Goal: Transaction & Acquisition: Purchase product/service

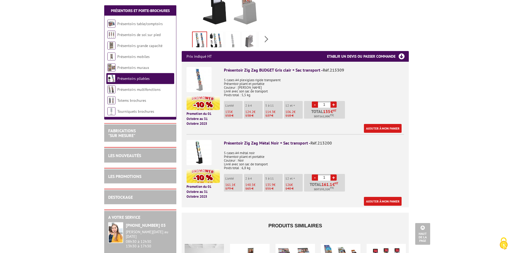
scroll to position [163, 0]
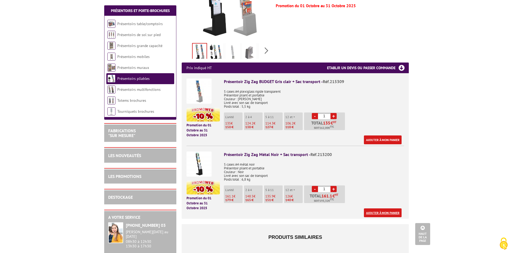
click at [389, 208] on link "Ajouter à mon panier" at bounding box center [383, 212] width 38 height 9
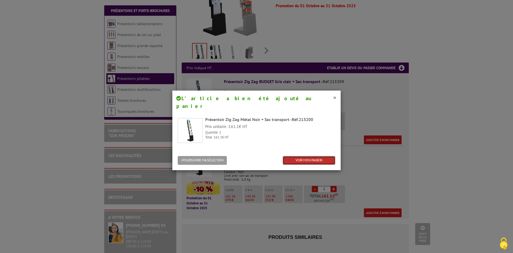
click at [315, 156] on link "VOIR MON PANIER" at bounding box center [309, 160] width 53 height 9
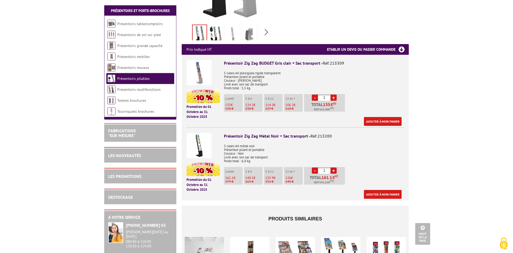
scroll to position [191, 0]
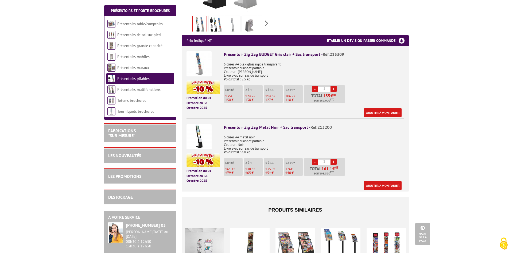
click at [248, 161] on p "2 à 4" at bounding box center [253, 163] width 17 height 4
click at [228, 161] on p "L'unité" at bounding box center [233, 163] width 17 height 4
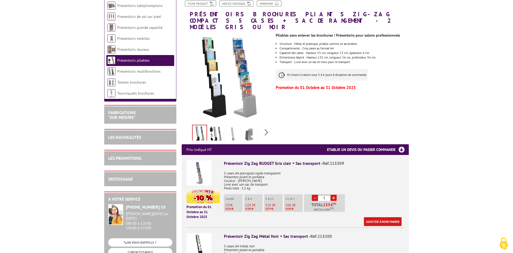
scroll to position [0, 0]
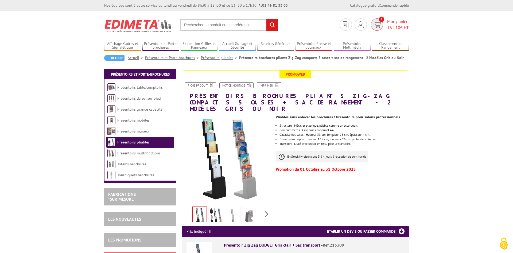
click at [400, 19] on span "Mon panier 161,10 € HT" at bounding box center [398, 24] width 22 height 12
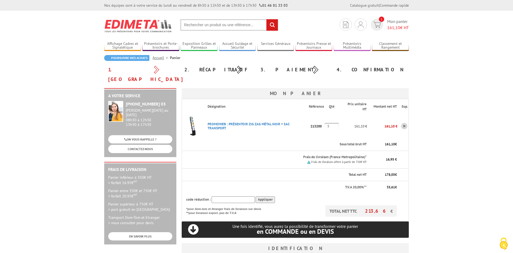
click at [335, 123] on input "1" at bounding box center [331, 126] width 14 height 6
click at [340, 124] on td "161,10 €" at bounding box center [353, 126] width 28 height 24
drag, startPoint x: 372, startPoint y: 203, endPoint x: 392, endPoint y: 202, distance: 19.8
click at [392, 205] on p "TOTAL NET TTC 213,66 €" at bounding box center [360, 210] width 71 height 11
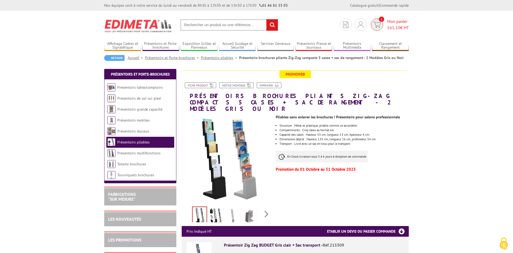
click at [398, 26] on span "161,10" at bounding box center [393, 27] width 13 height 5
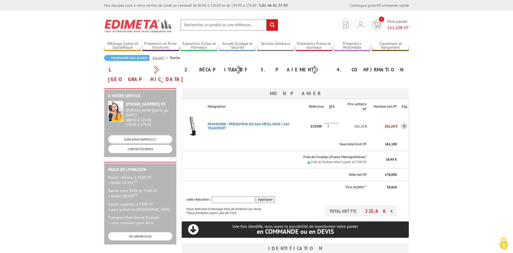
click at [406, 123] on link at bounding box center [404, 126] width 6 height 6
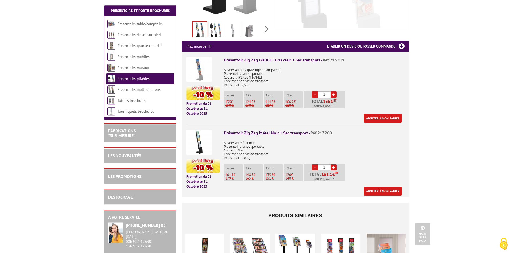
scroll to position [191, 0]
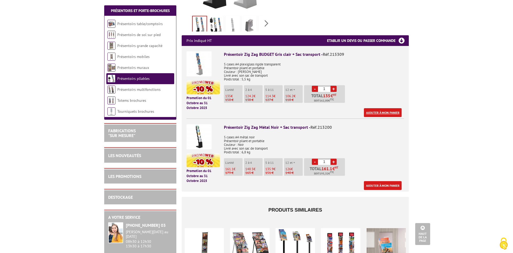
click at [389, 108] on link "Ajouter à mon panier" at bounding box center [383, 112] width 38 height 9
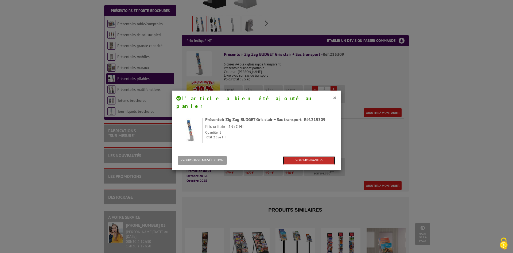
click at [324, 156] on link "VOIR MON PANIER" at bounding box center [309, 160] width 53 height 9
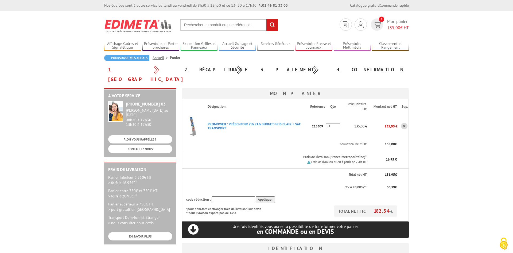
click at [302, 125] on td "PROMOWEB : PRéSENTOIR ZIG ZAG BUDGET GRIS CLAIR + SAC TRANSPORT Code promo non …" at bounding box center [256, 126] width 107 height 24
drag, startPoint x: 383, startPoint y: 117, endPoint x: 399, endPoint y: 121, distance: 16.5
click at [399, 121] on tr "PROMOWEB : PRéSENTOIR ZIG ZAG BUDGET GRIS CLAIR + SAC TRANSPORT Code promo non …" at bounding box center [295, 126] width 227 height 24
click at [400, 125] on td at bounding box center [402, 126] width 11 height 24
click at [280, 120] on p "PROMOWEB : PRéSENTOIR ZIG ZAG BUDGET GRIS CLAIR + SAC TRANSPORT" at bounding box center [256, 125] width 107 height 13
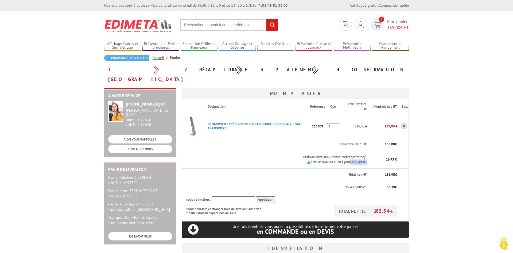
drag, startPoint x: 350, startPoint y: 154, endPoint x: 368, endPoint y: 154, distance: 17.9
click at [368, 154] on tr "Frais de livraison (France Metropolitaine)* Frais de livraison offert à partir …" at bounding box center [295, 160] width 227 height 18
click at [368, 154] on th "16,95 €" at bounding box center [382, 160] width 30 height 18
click at [377, 208] on span "182,34" at bounding box center [382, 211] width 17 height 6
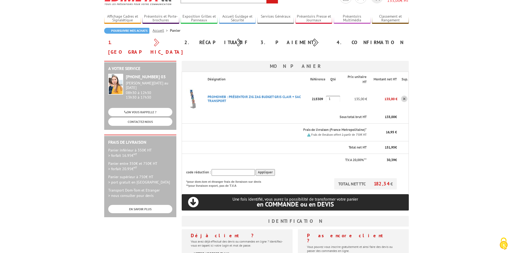
scroll to position [54, 0]
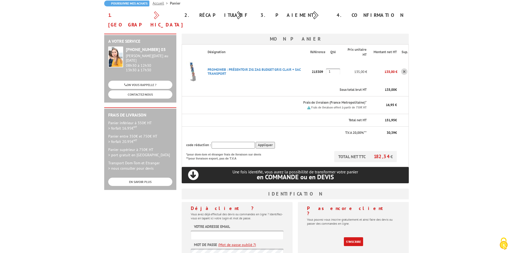
click at [240, 230] on input "text" at bounding box center [237, 234] width 93 height 9
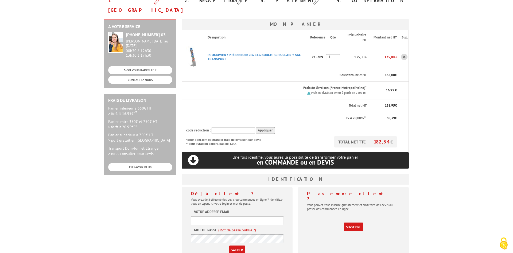
scroll to position [82, 0]
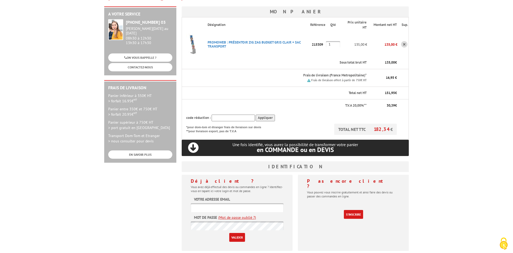
click at [238, 203] on input "text" at bounding box center [237, 207] width 93 height 9
click at [233, 203] on input "text" at bounding box center [237, 207] width 93 height 9
click at [234, 203] on input "text" at bounding box center [237, 207] width 93 height 9
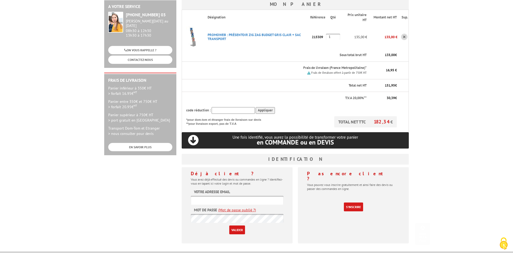
scroll to position [109, 0]
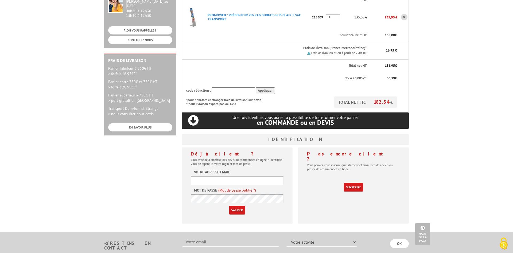
click at [209, 176] on input "text" at bounding box center [237, 180] width 93 height 9
type input "l"
paste input "l.roth@tourisme-seltzlauterbourg.fr"
type input "l.roth@tourisme-seltzlauterbourg.fr"
click at [242, 206] on input "Valider" at bounding box center [237, 210] width 16 height 9
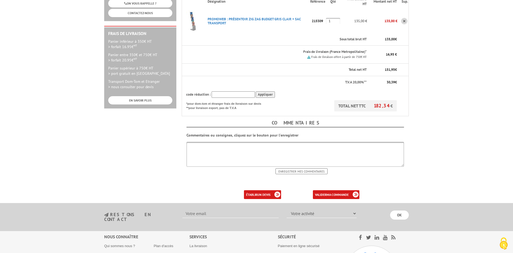
scroll to position [136, 0]
click at [277, 144] on textarea at bounding box center [294, 154] width 217 height 25
drag, startPoint x: 189, startPoint y: 138, endPoint x: 287, endPoint y: 130, distance: 98.4
click at [287, 142] on textarea "Pour la livraison, merci de l'envoyer dès que possible" at bounding box center [294, 154] width 217 height 25
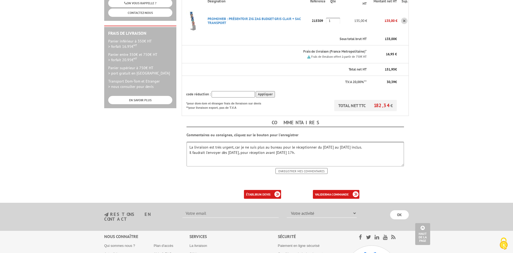
click at [188, 144] on textarea "La livraison est très urgent, car je ne suis plus au bureau pour le réceptionne…" at bounding box center [294, 154] width 217 height 25
click at [390, 142] on textarea "La livraison est très urgent, car je ne suis plus au bureau pour le réceptionne…" at bounding box center [294, 154] width 217 height 25
click at [288, 147] on textarea "La livraison est très urgent, car je ne suis plus au bureau pour le réceptionne…" at bounding box center [294, 154] width 217 height 25
click at [237, 143] on textarea "La livraison est très urgent, car je ne suis plus au bureau pour le réceptionne…" at bounding box center [294, 154] width 217 height 25
click at [256, 142] on textarea "La livraison est très urgent, car je ne suis plus au bureau pour le réceptionne…" at bounding box center [294, 154] width 217 height 25
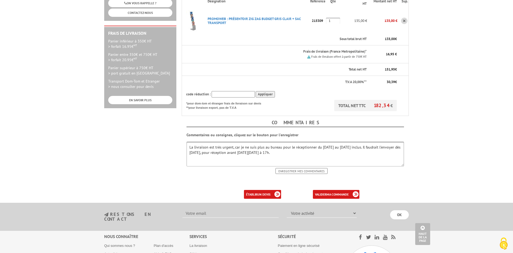
click at [284, 143] on textarea "La livraison est très urgent, car je ne suis plus au bureau pour le réceptionne…" at bounding box center [294, 154] width 217 height 25
click at [232, 142] on textarea "La livraison est très urgent, car je ne suis plus au bureau pour le réceptionne…" at bounding box center [294, 154] width 217 height 25
click at [291, 143] on textarea "La livraison est très urgente, car je ne suis plus au bureau pour le réceptionn…" at bounding box center [294, 154] width 217 height 25
click at [321, 142] on textarea "La livraison est très urgente, car je ne suis plus au bureau pour le réceptionn…" at bounding box center [294, 154] width 217 height 25
click at [344, 142] on textarea "La livraison est très urgente, car je ne suis plus au bureau pour le réceptionn…" at bounding box center [294, 154] width 217 height 25
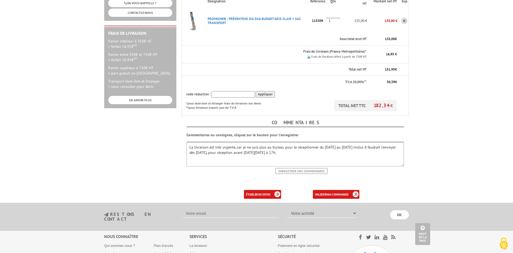
click at [369, 142] on textarea "La livraison est très urgente, car je ne suis plus au bureau pour le réceptionn…" at bounding box center [294, 154] width 217 height 25
click at [251, 143] on textarea "La livraison est très urgente, car je ne suis plus au bureau pour le réceptionn…" at bounding box center [294, 154] width 217 height 25
click at [292, 144] on textarea "La livraison est très urgente, car je ne suis plus au bureau pour le réceptionn…" at bounding box center [294, 154] width 217 height 25
click at [314, 144] on textarea "La livraison est très urgente, car je ne suis plus au bureau pour le réceptionn…" at bounding box center [294, 154] width 217 height 25
drag, startPoint x: 271, startPoint y: 145, endPoint x: 262, endPoint y: 144, distance: 8.8
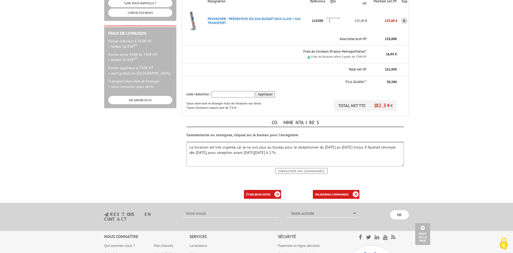
click at [262, 144] on textarea "La livraison est très urgente, car je ne suis plus au bureau pour le réceptionn…" at bounding box center [294, 154] width 217 height 25
click at [329, 143] on textarea "La livraison est très urgente, car je ne suis plus au bureau pour le réceptionn…" at bounding box center [294, 154] width 217 height 25
drag, startPoint x: 331, startPoint y: 143, endPoint x: 165, endPoint y: 135, distance: 165.7
click at [186, 142] on textarea "La livraison est très urgente, car je ne suis plus au bureau pour le réceptionn…" at bounding box center [294, 154] width 217 height 25
click at [346, 142] on textarea "La livraison est très urgente, car je ne suis plus au bureau pour le réceptionn…" at bounding box center [294, 154] width 217 height 25
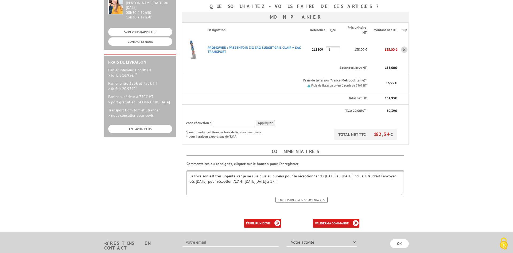
scroll to position [109, 0]
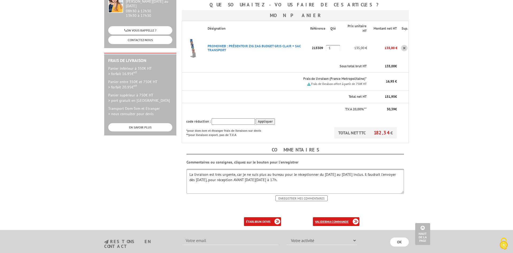
type textarea "La livraison est très urgente, car je ne suis plus au bureau pour le réceptionn…"
click at [340, 220] on b "ma commande" at bounding box center [337, 222] width 22 height 4
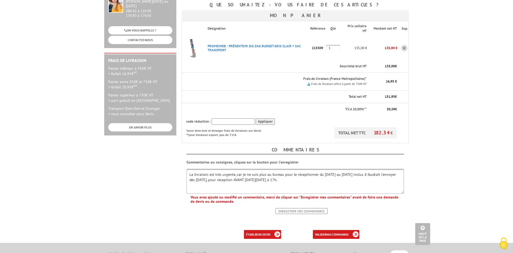
click at [319, 208] on input "Enregistrer mes commentaires" at bounding box center [301, 211] width 52 height 6
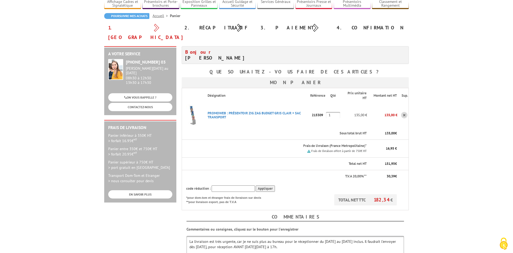
scroll to position [109, 0]
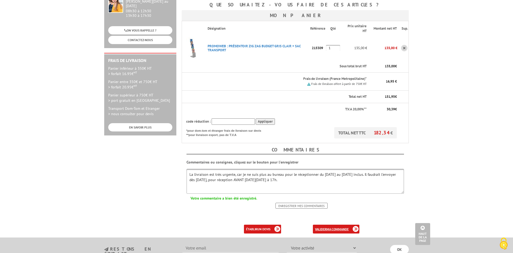
click at [334, 227] on b "ma commande" at bounding box center [337, 229] width 22 height 4
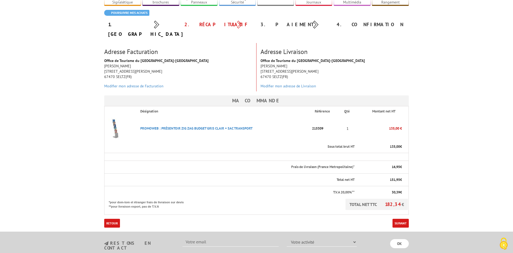
scroll to position [82, 0]
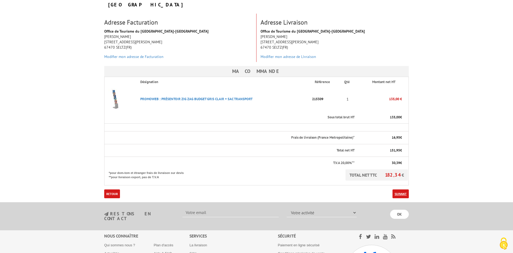
click at [401, 189] on link "Suivant" at bounding box center [400, 193] width 16 height 9
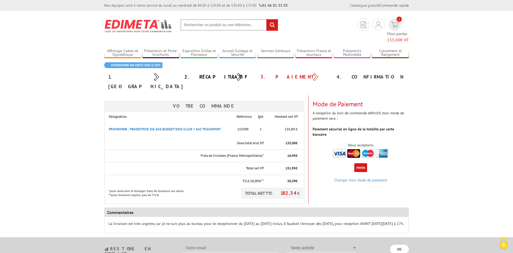
scroll to position [27, 0]
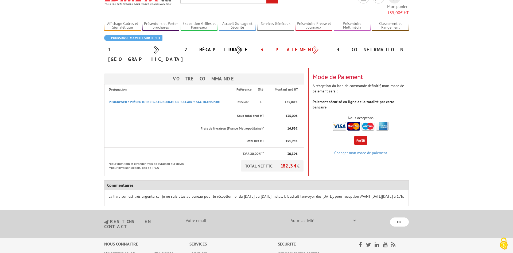
click at [360, 136] on button "Payer" at bounding box center [360, 140] width 13 height 9
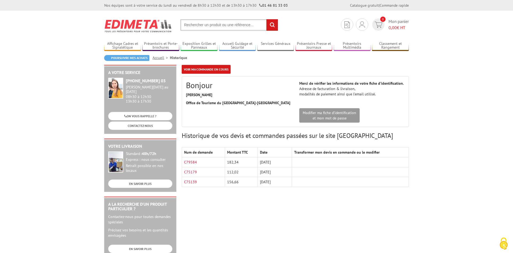
click at [221, 162] on td "C79584" at bounding box center [203, 162] width 43 height 10
click at [191, 161] on link "C79584" at bounding box center [190, 162] width 13 height 5
